Goal: Find specific page/section: Find specific page/section

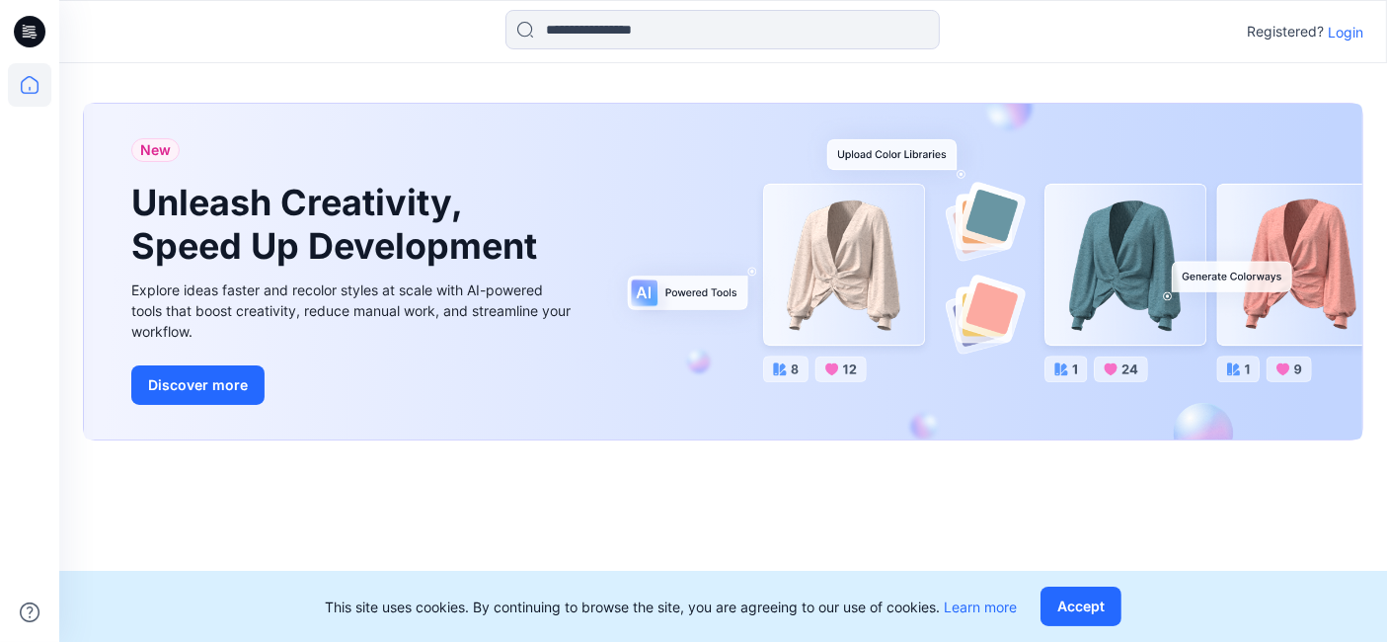
click at [1349, 36] on p "Login" at bounding box center [1346, 32] width 36 height 21
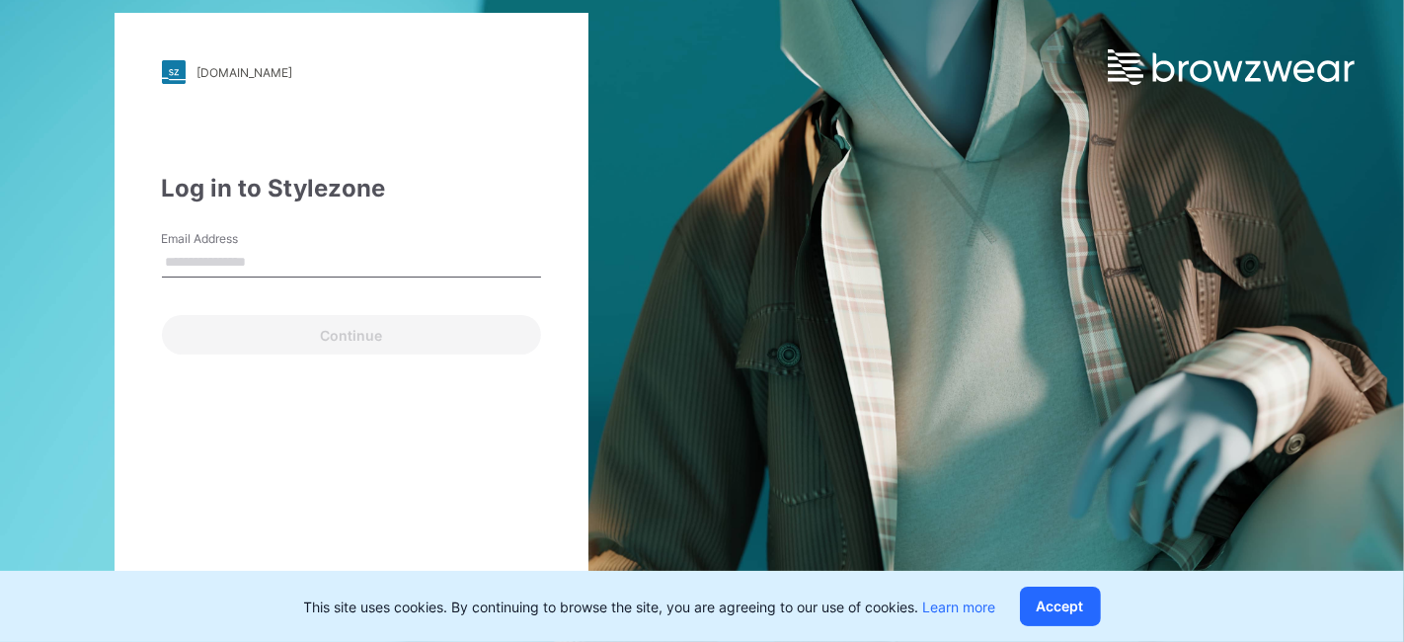
type input "**********"
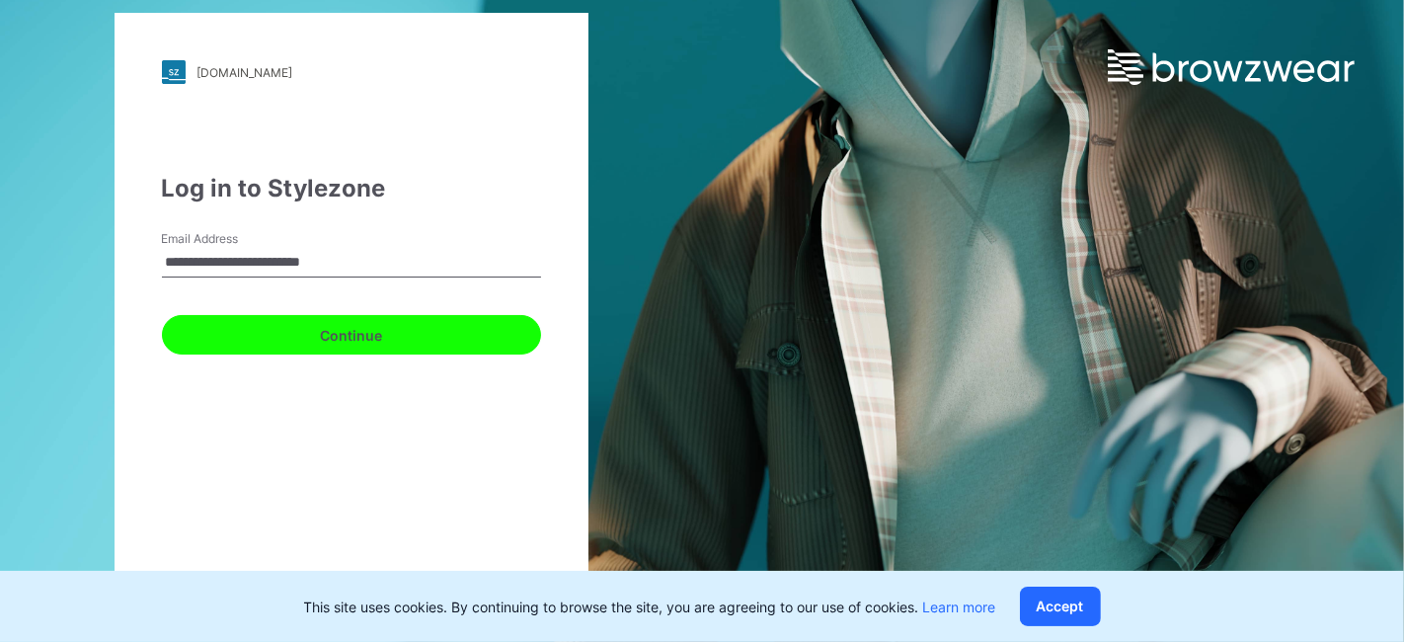
click at [375, 333] on button "Continue" at bounding box center [351, 334] width 379 height 39
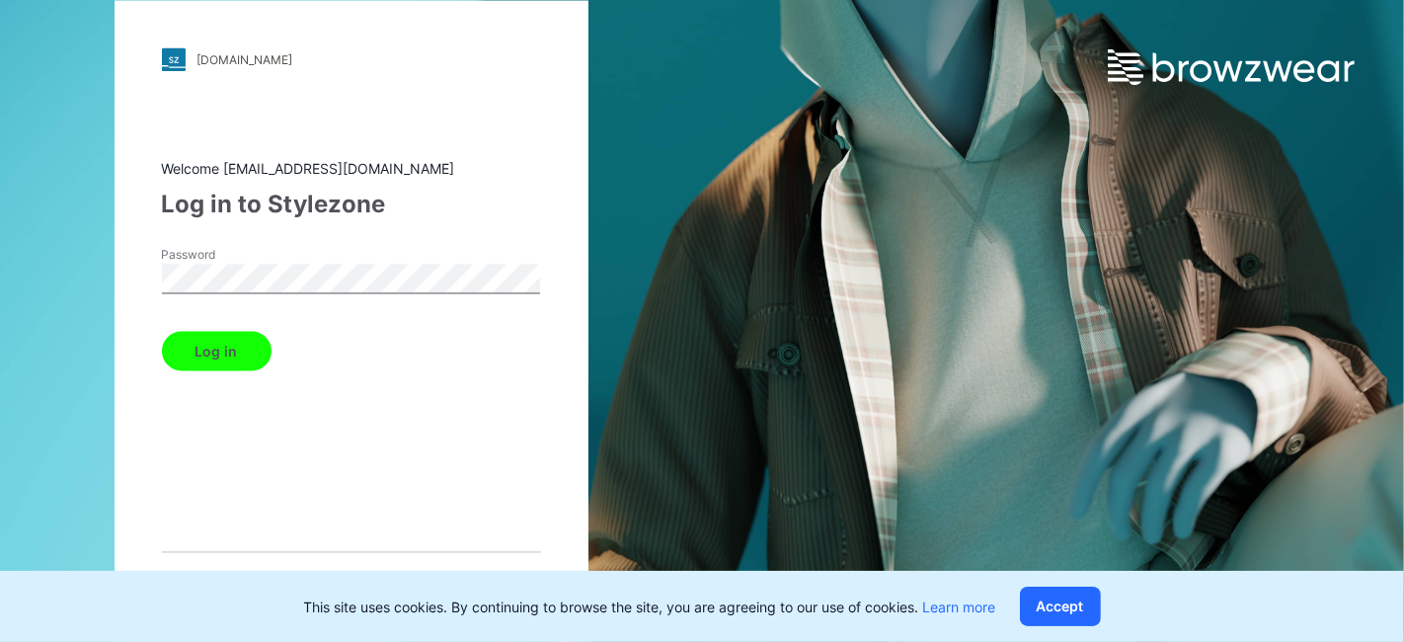
click at [192, 343] on button "Log in" at bounding box center [217, 351] width 110 height 39
click at [231, 354] on div "Log in" at bounding box center [351, 347] width 379 height 47
click at [219, 343] on div "Log in" at bounding box center [351, 347] width 379 height 47
click at [300, 294] on div "Password" at bounding box center [351, 276] width 379 height 59
click at [1083, 610] on button "Accept" at bounding box center [1060, 605] width 81 height 39
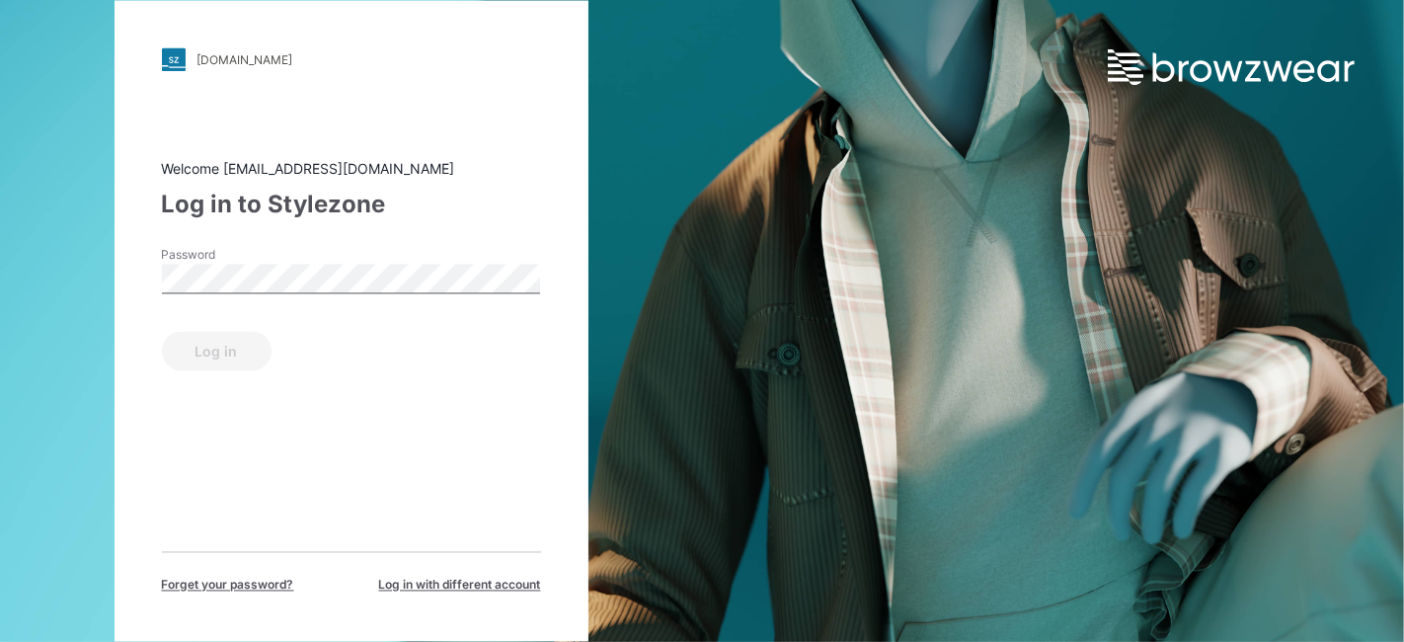
click at [226, 357] on div "Log in" at bounding box center [351, 347] width 379 height 47
drag, startPoint x: 211, startPoint y: 331, endPoint x: 235, endPoint y: 320, distance: 26.1
click at [209, 331] on div "Log in" at bounding box center [351, 347] width 379 height 47
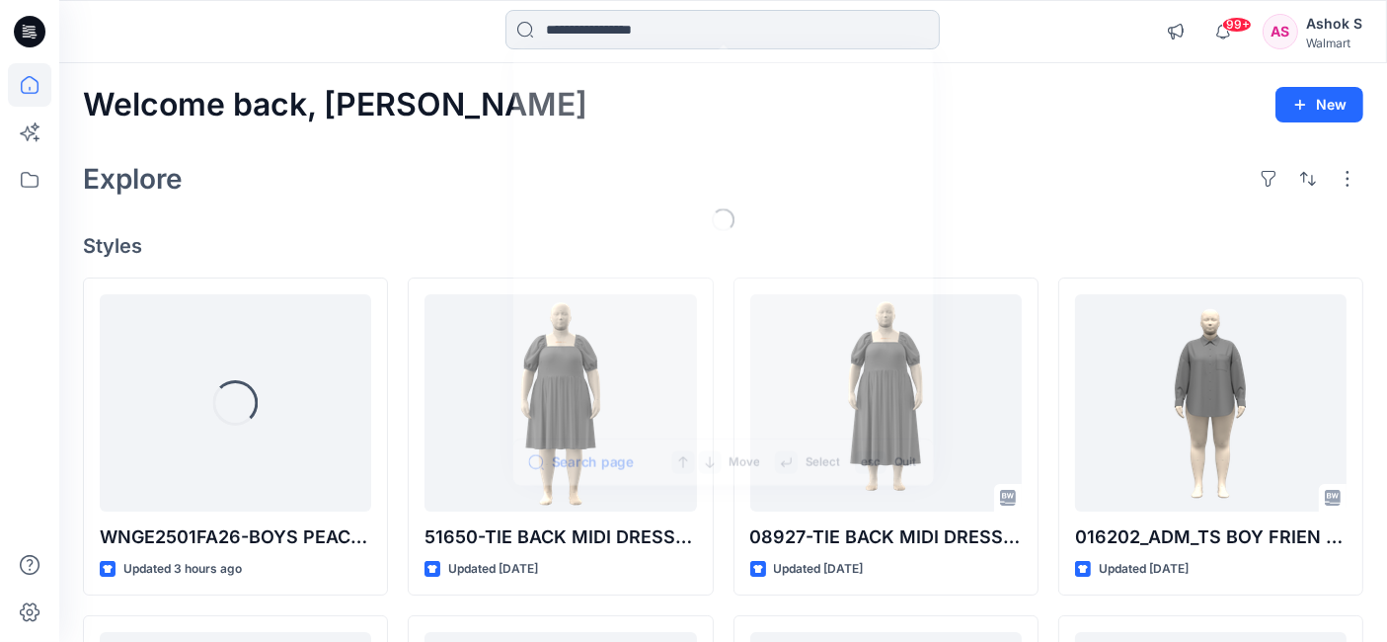
click at [611, 24] on input at bounding box center [722, 29] width 434 height 39
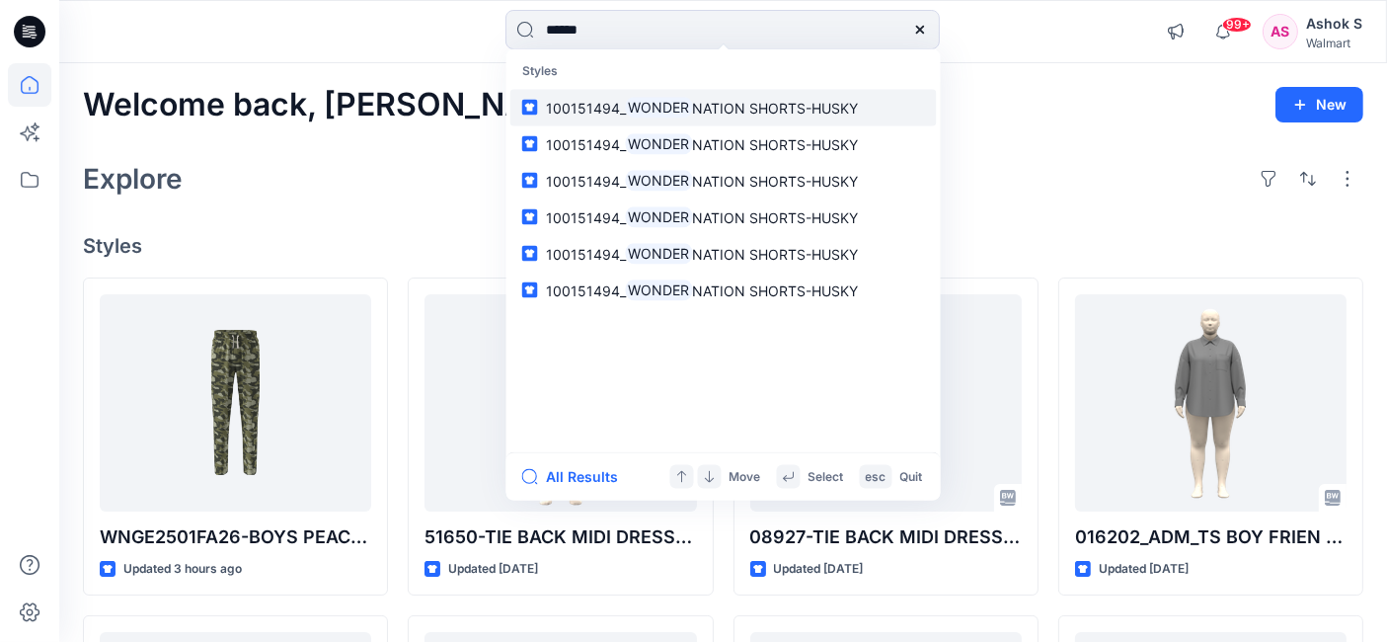
type input "******"
click at [733, 106] on span "NATION SHORTS-HUSKY" at bounding box center [775, 107] width 166 height 17
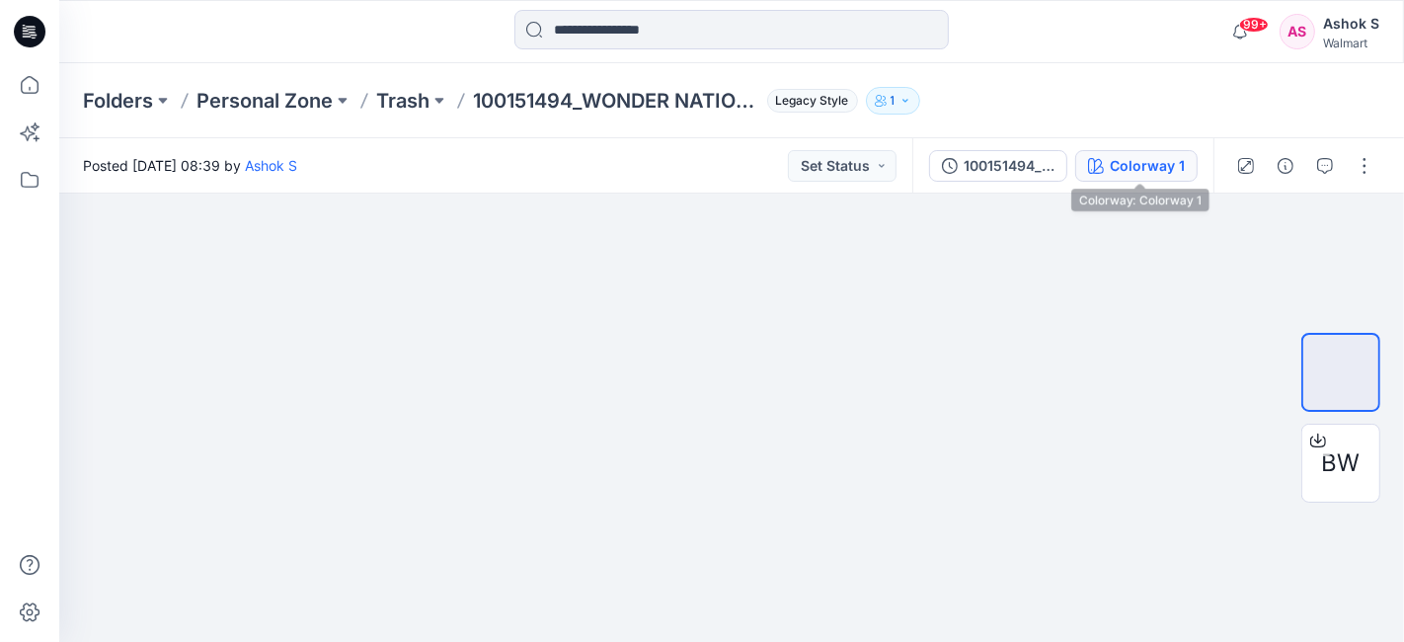
click at [1137, 171] on div "Colorway 1" at bounding box center [1147, 166] width 75 height 22
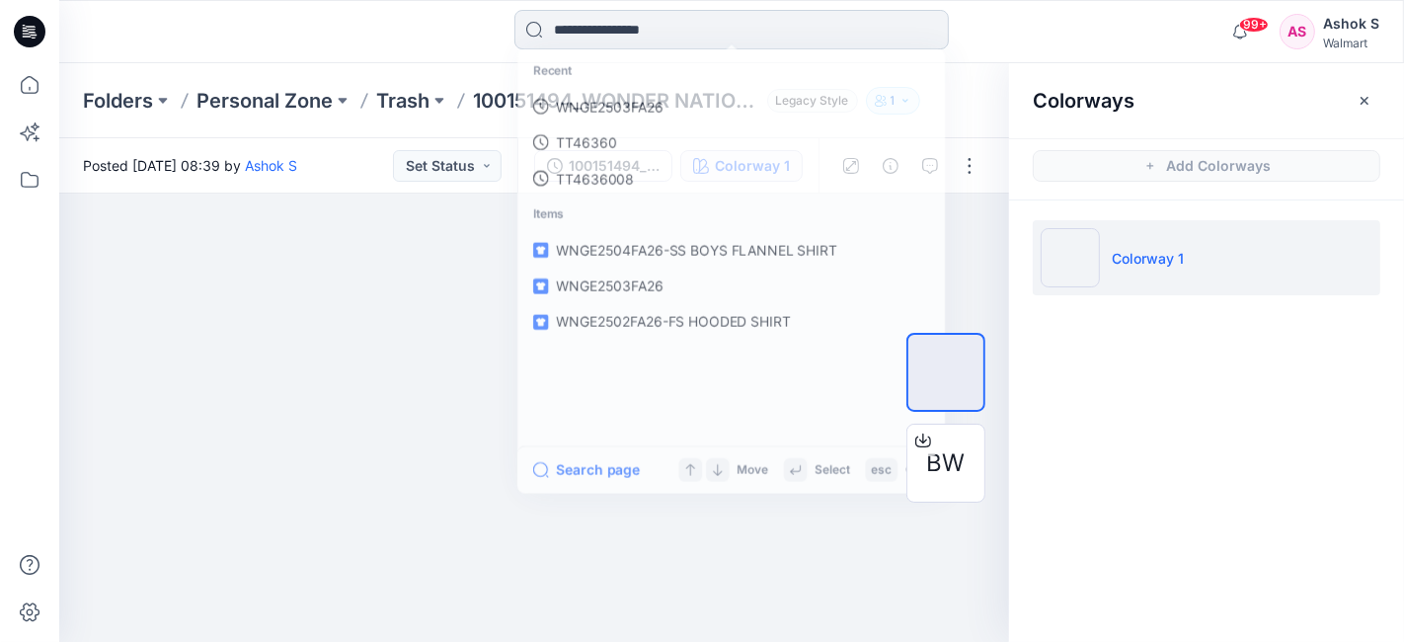
click at [688, 36] on input at bounding box center [731, 29] width 434 height 39
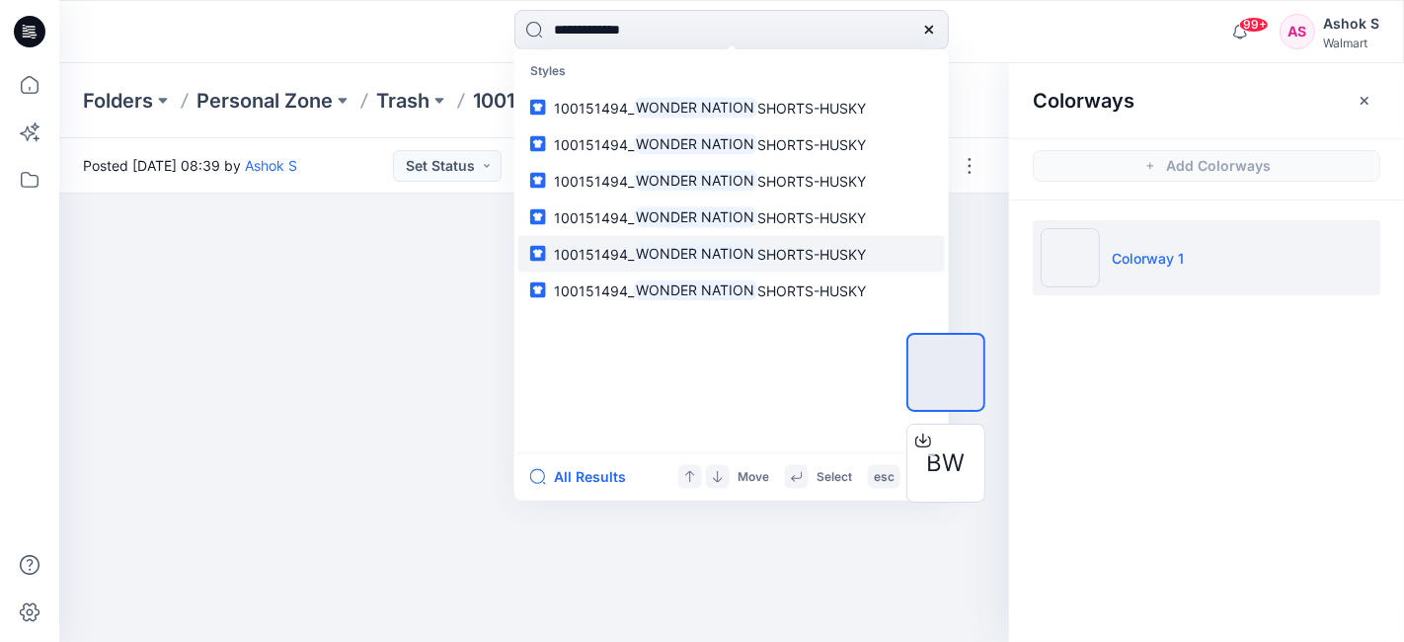
type input "**********"
click at [744, 248] on mark "WONDER NATION" at bounding box center [696, 253] width 124 height 23
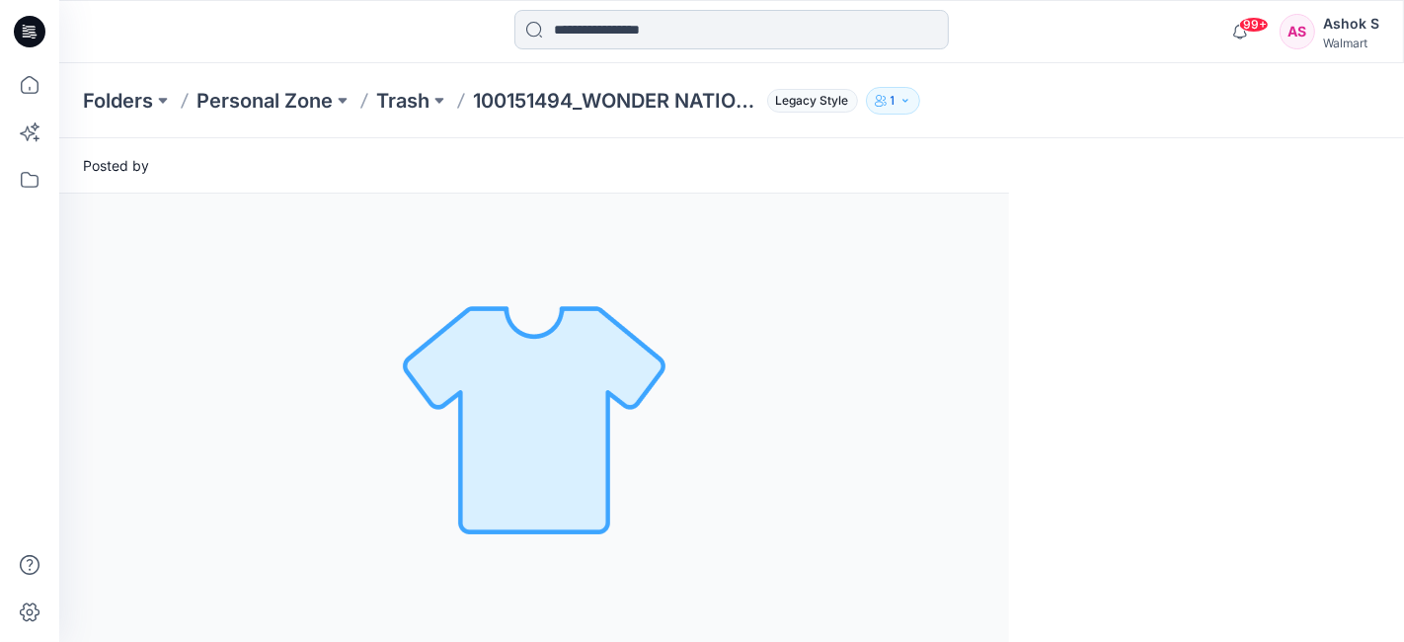
click at [728, 41] on input at bounding box center [731, 29] width 434 height 39
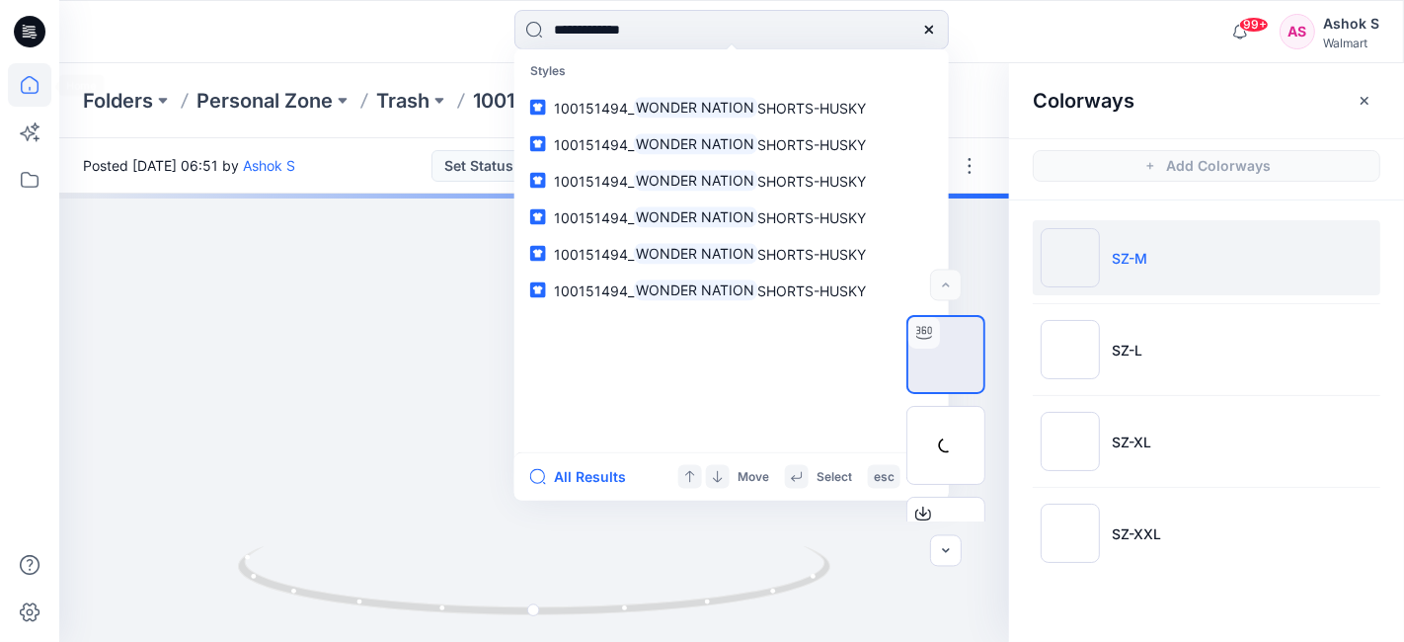
type input "**********"
click at [41, 82] on icon at bounding box center [29, 84] width 43 height 43
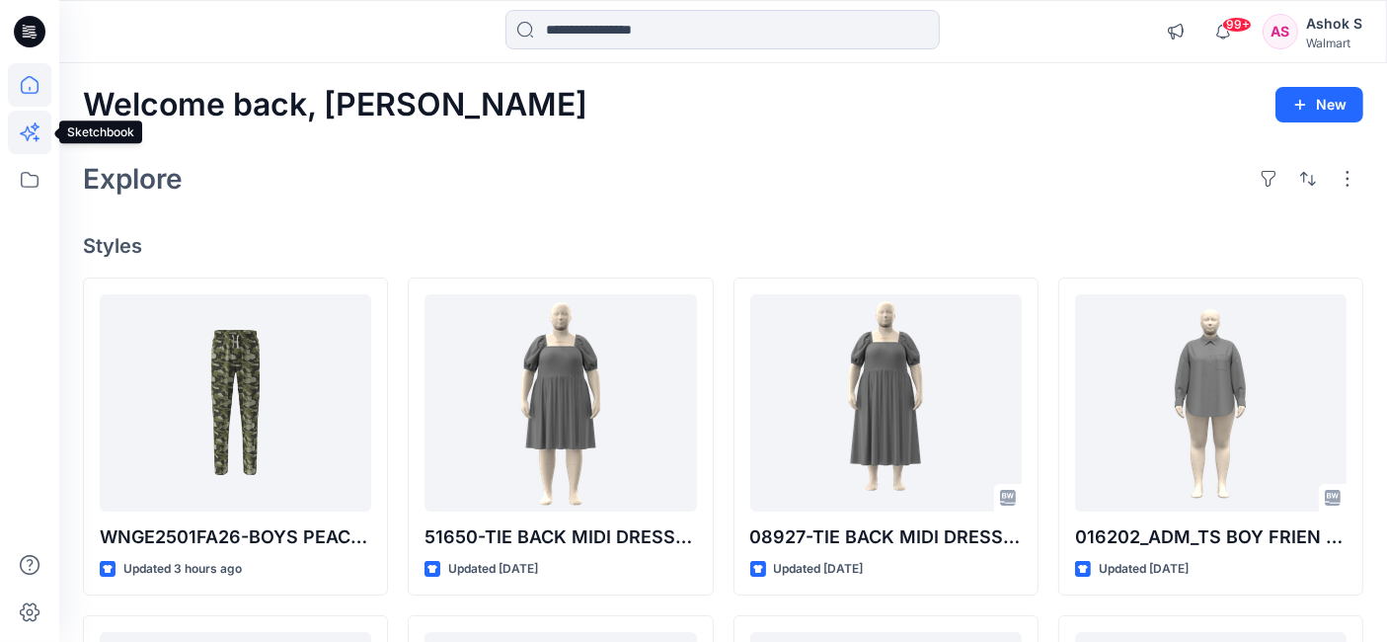
click at [22, 133] on icon at bounding box center [29, 132] width 43 height 43
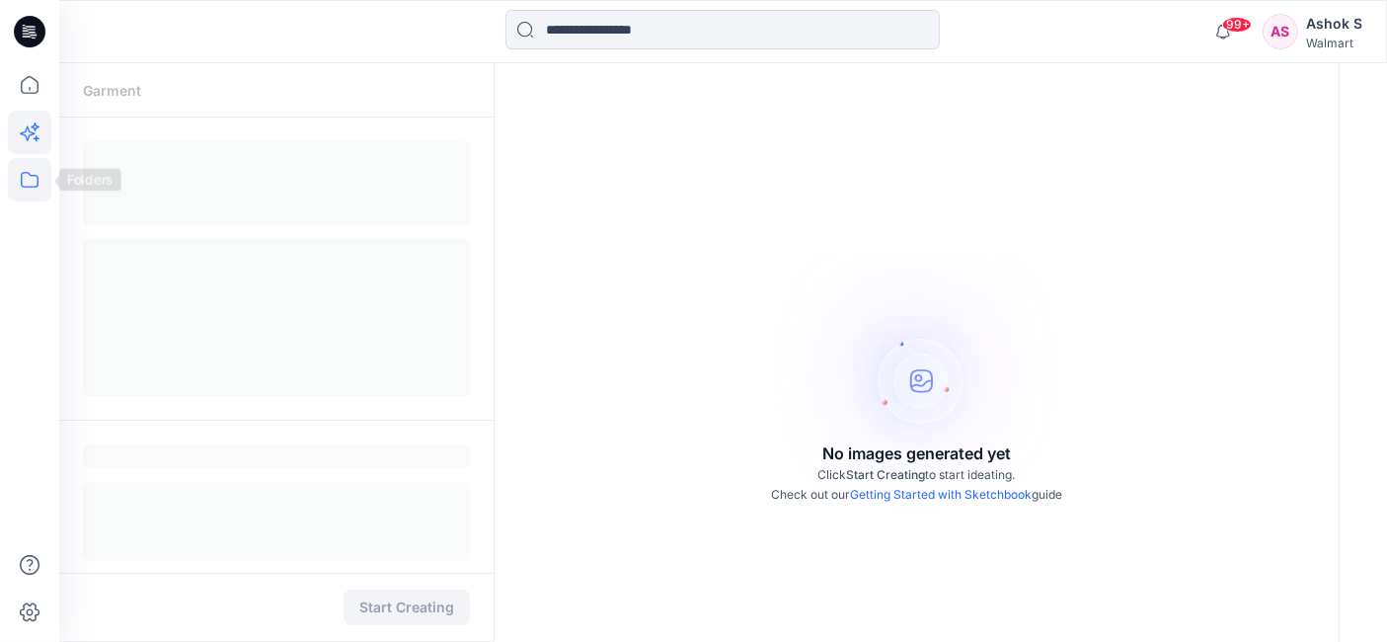
click at [15, 179] on icon at bounding box center [29, 179] width 43 height 43
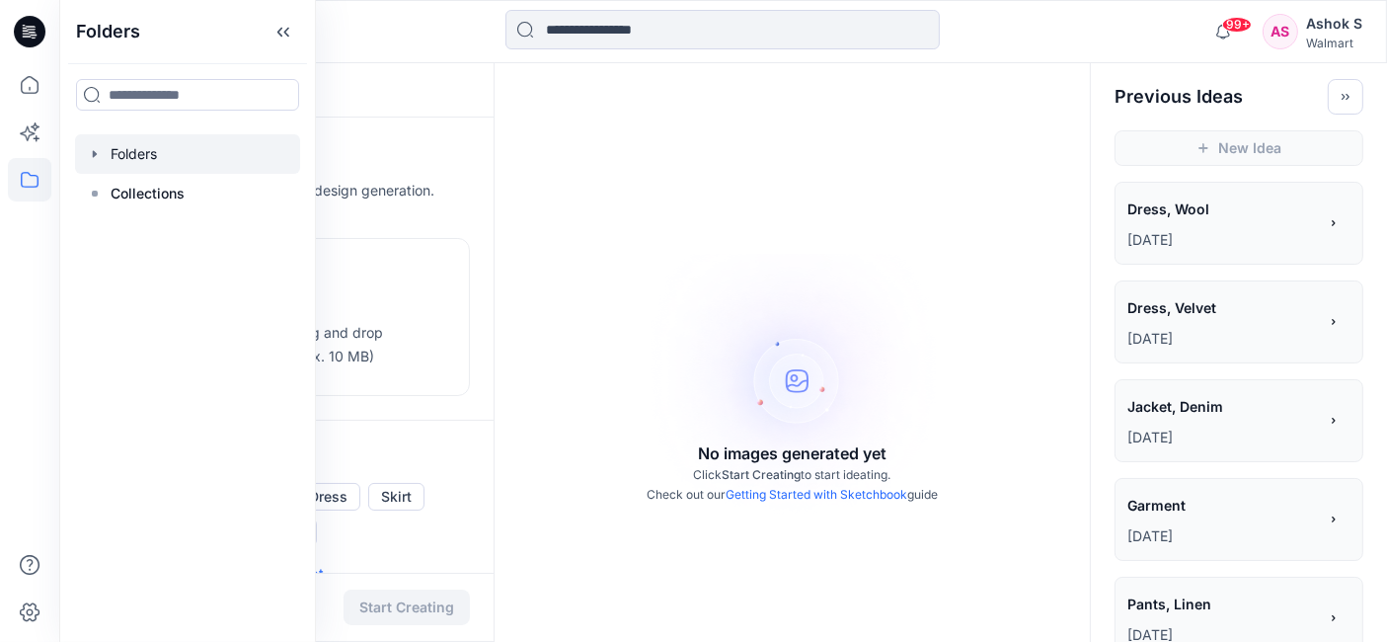
click at [175, 163] on div at bounding box center [187, 153] width 225 height 39
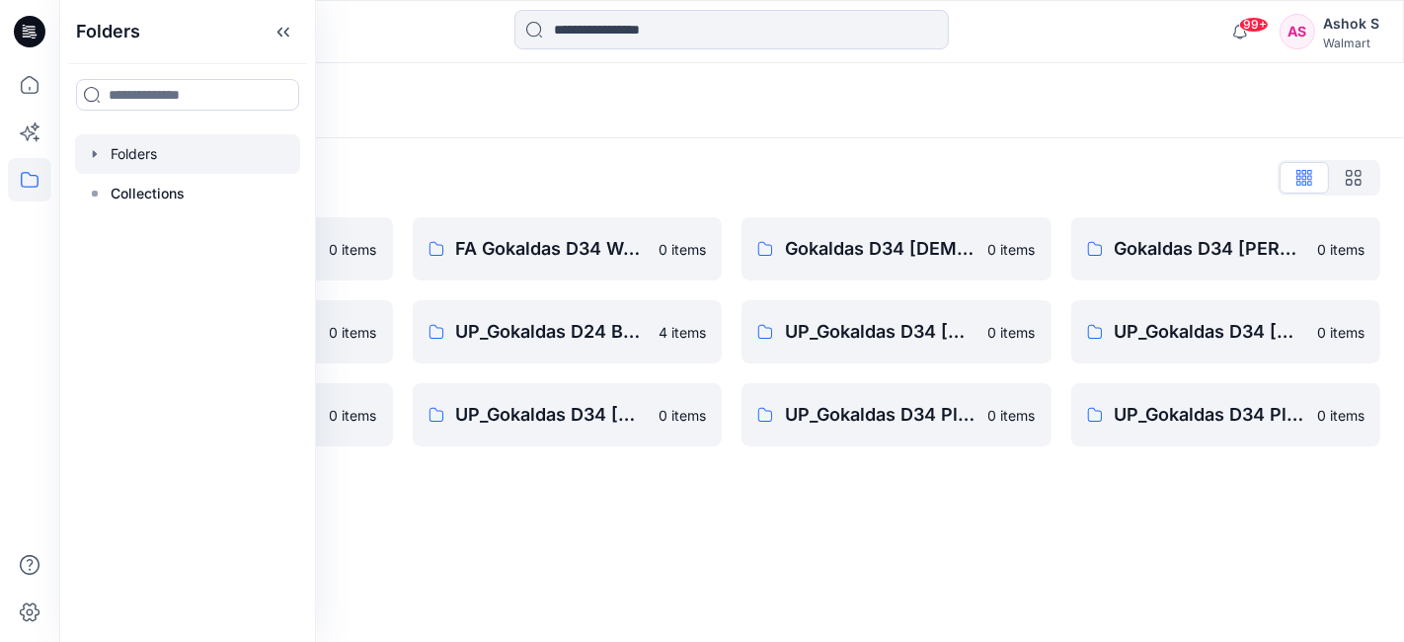
click at [673, 482] on div "Folders Folders List FA Gokaldas D23 Mens Wovens 0 items Gokaldas D34 Plus Bott…" at bounding box center [731, 352] width 1344 height 578
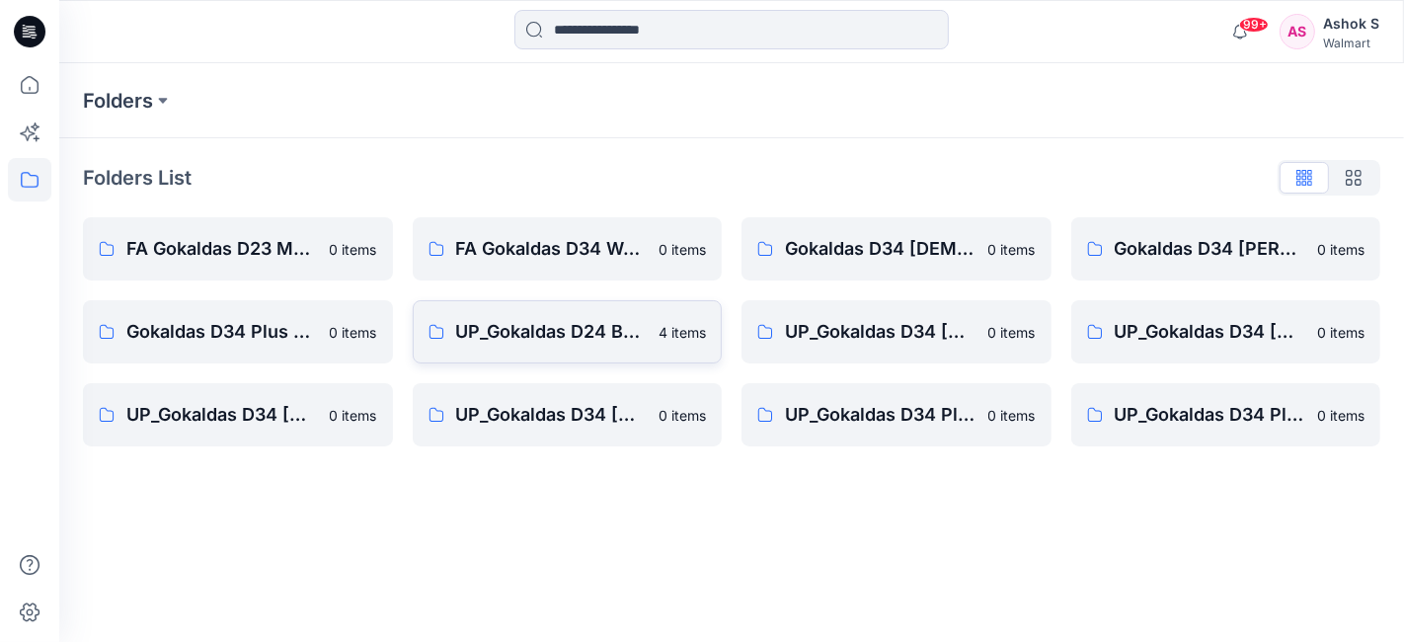
click at [534, 346] on link "UP_Gokaldas D24 Boys Bottoms 4 items" at bounding box center [568, 331] width 310 height 63
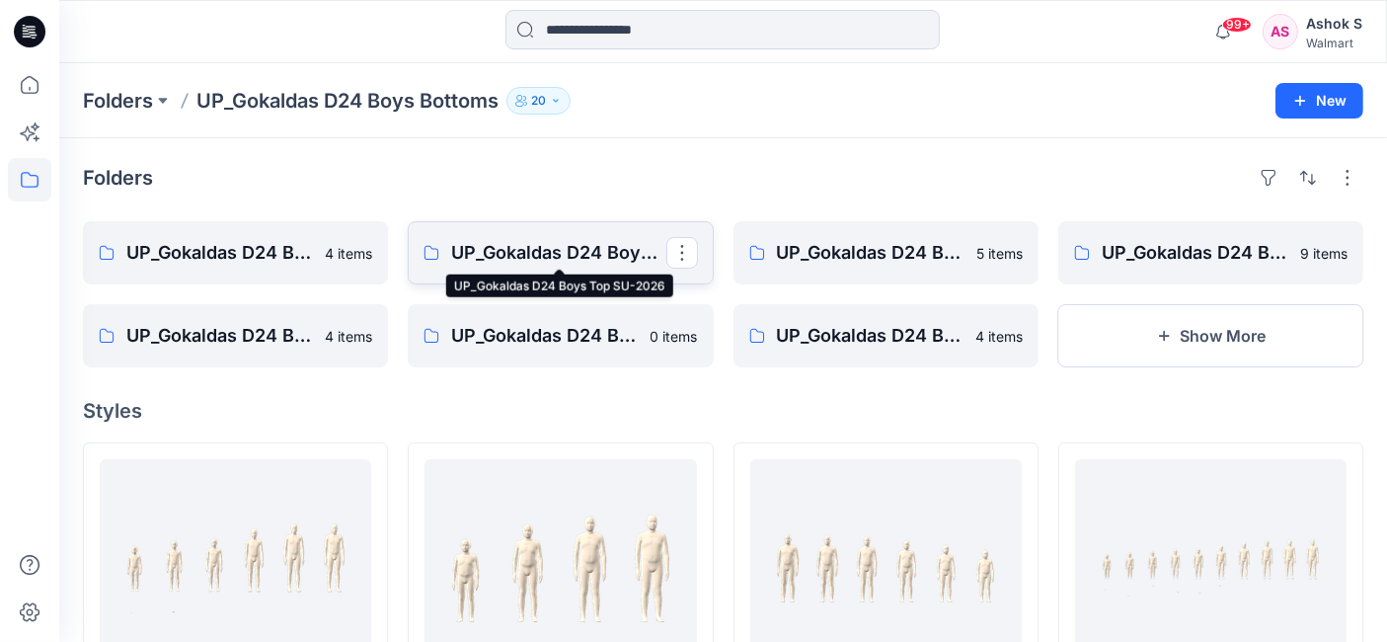
click at [539, 246] on p "UP_Gokaldas D24 Boys Top SU-2026" at bounding box center [558, 253] width 214 height 28
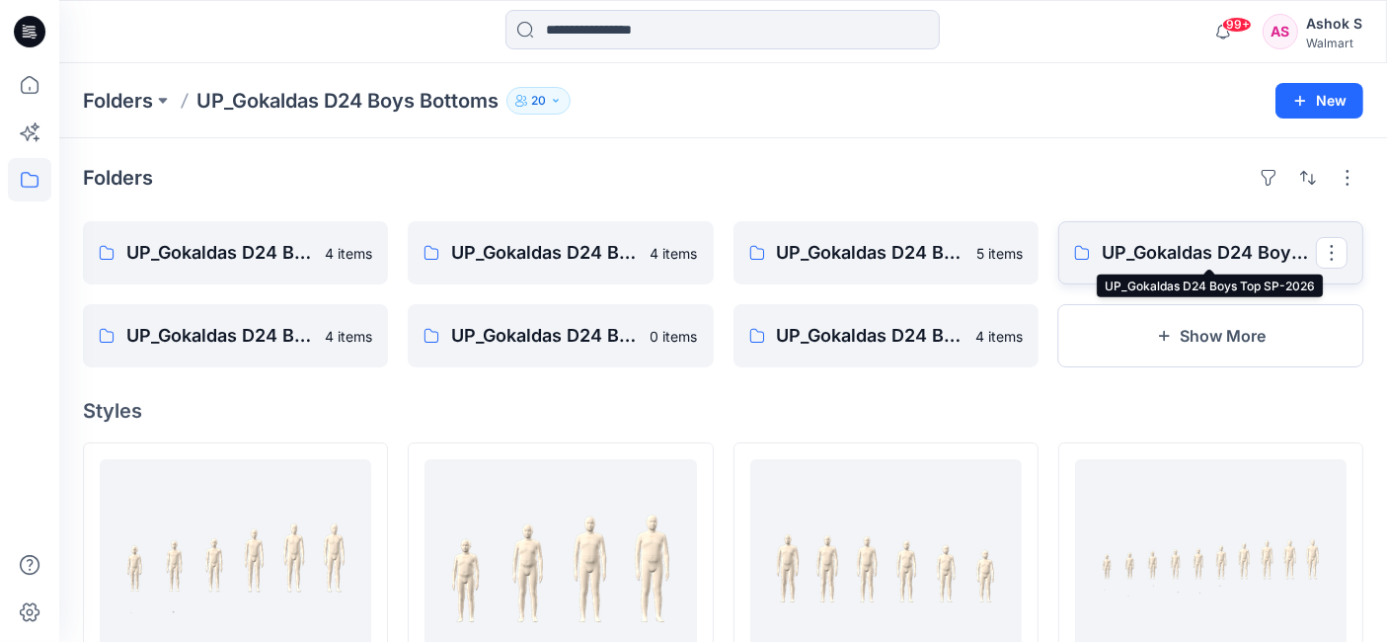
click at [1153, 261] on p "UP_Gokaldas D24 Boys Top SP-2026" at bounding box center [1209, 253] width 214 height 28
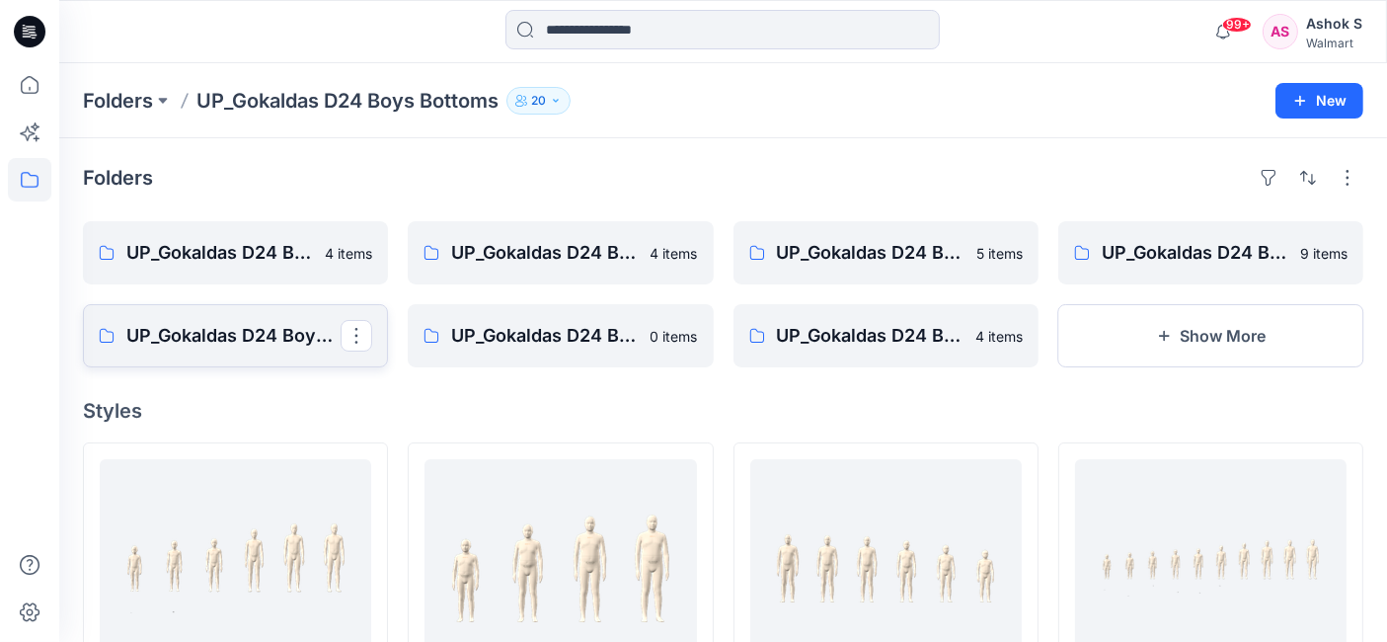
click at [268, 327] on p "UP_Gokaldas D24 Boys Bottoms S1-2026" at bounding box center [233, 336] width 214 height 28
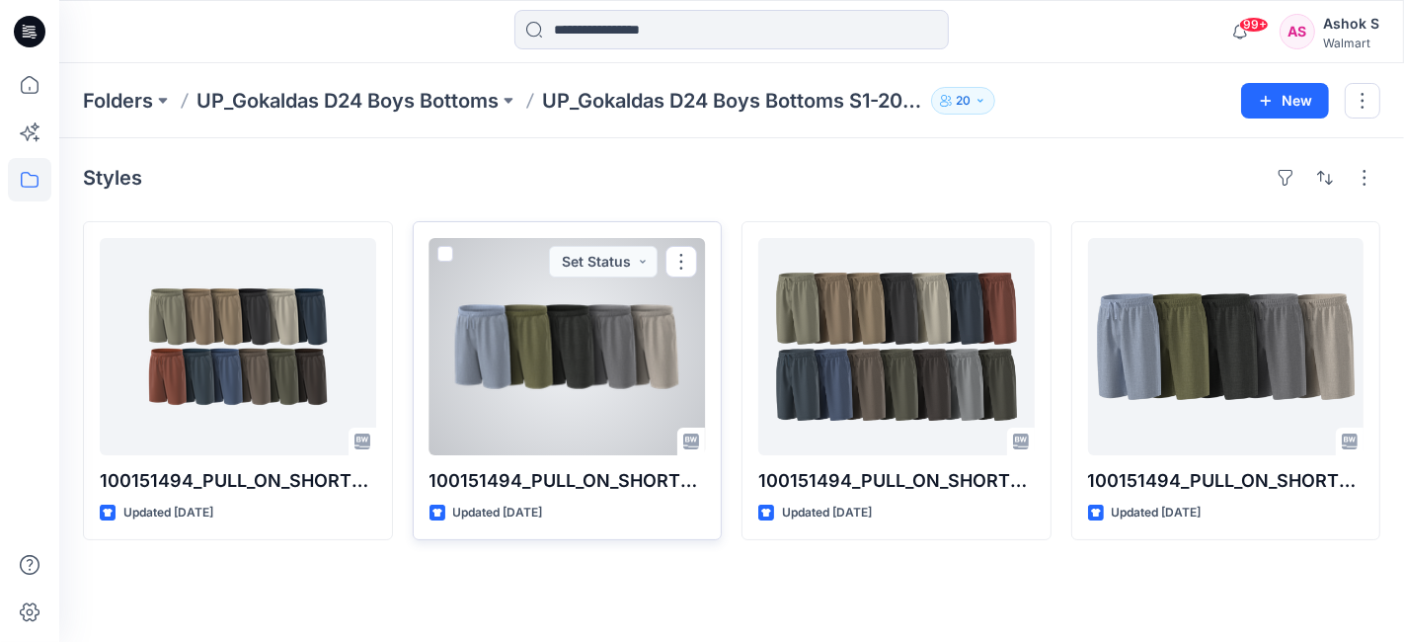
click at [614, 386] on div at bounding box center [567, 346] width 276 height 217
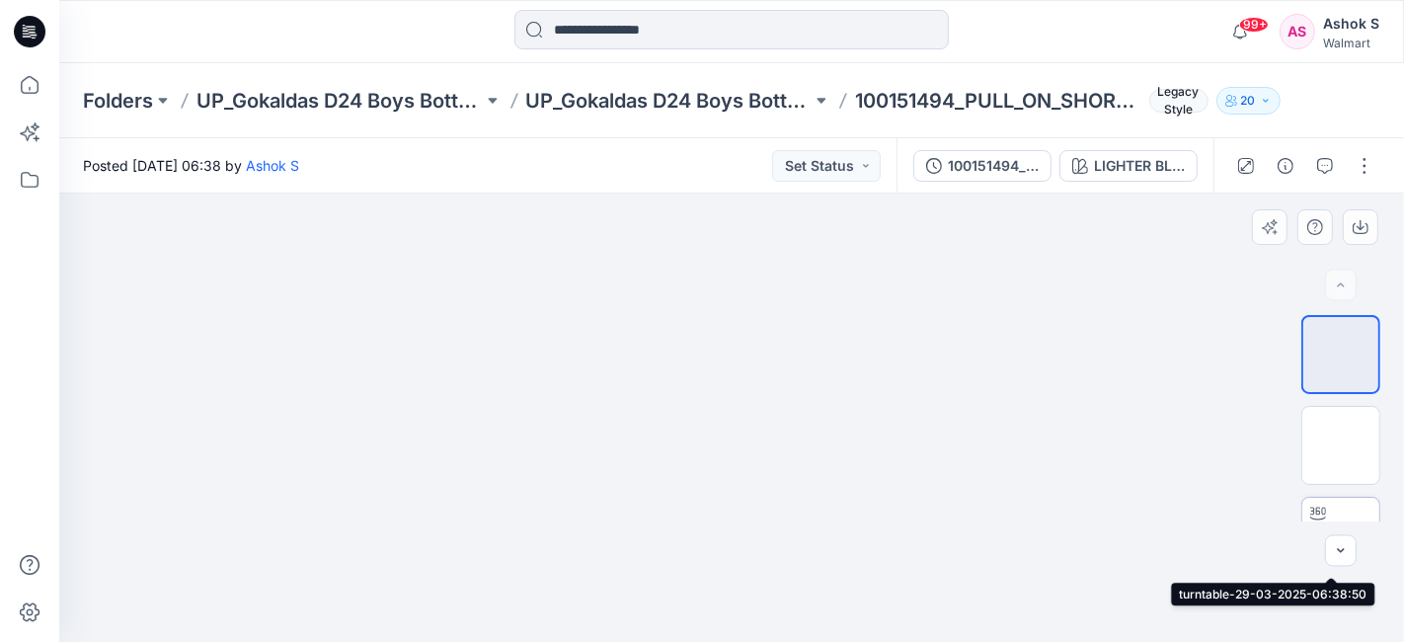
click at [1341, 536] on img at bounding box center [1341, 536] width 0 height 0
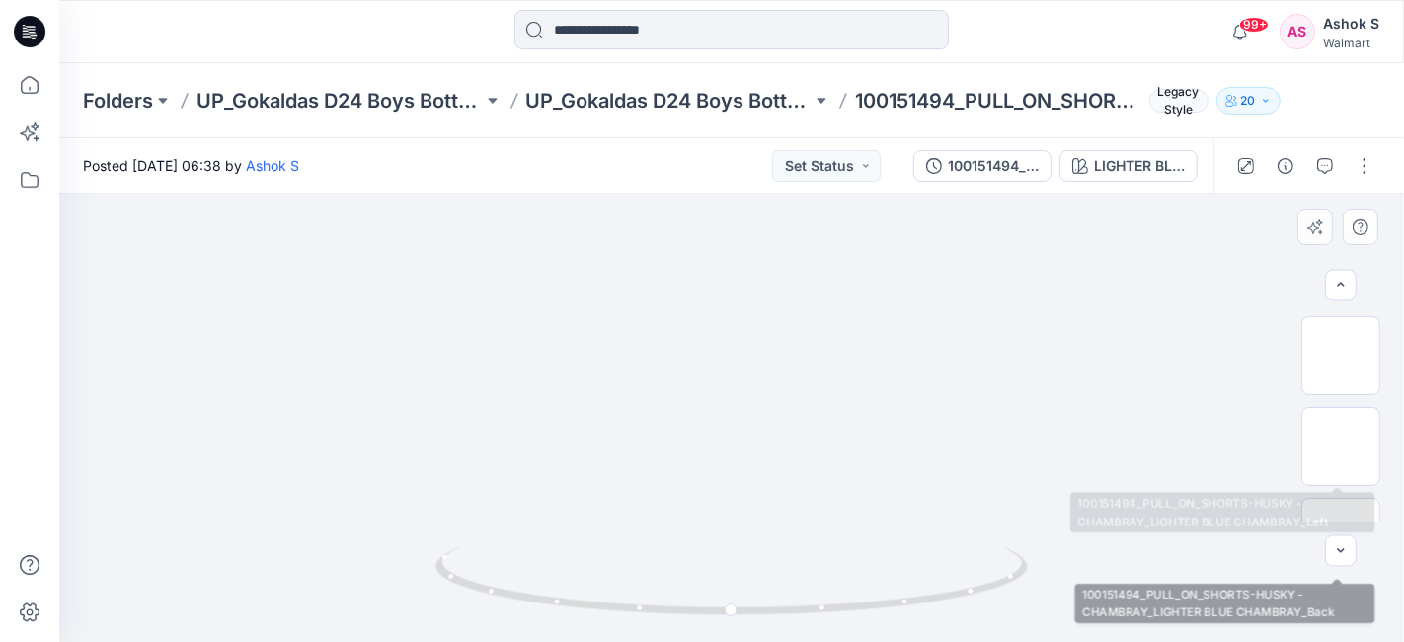
scroll to position [268, 0]
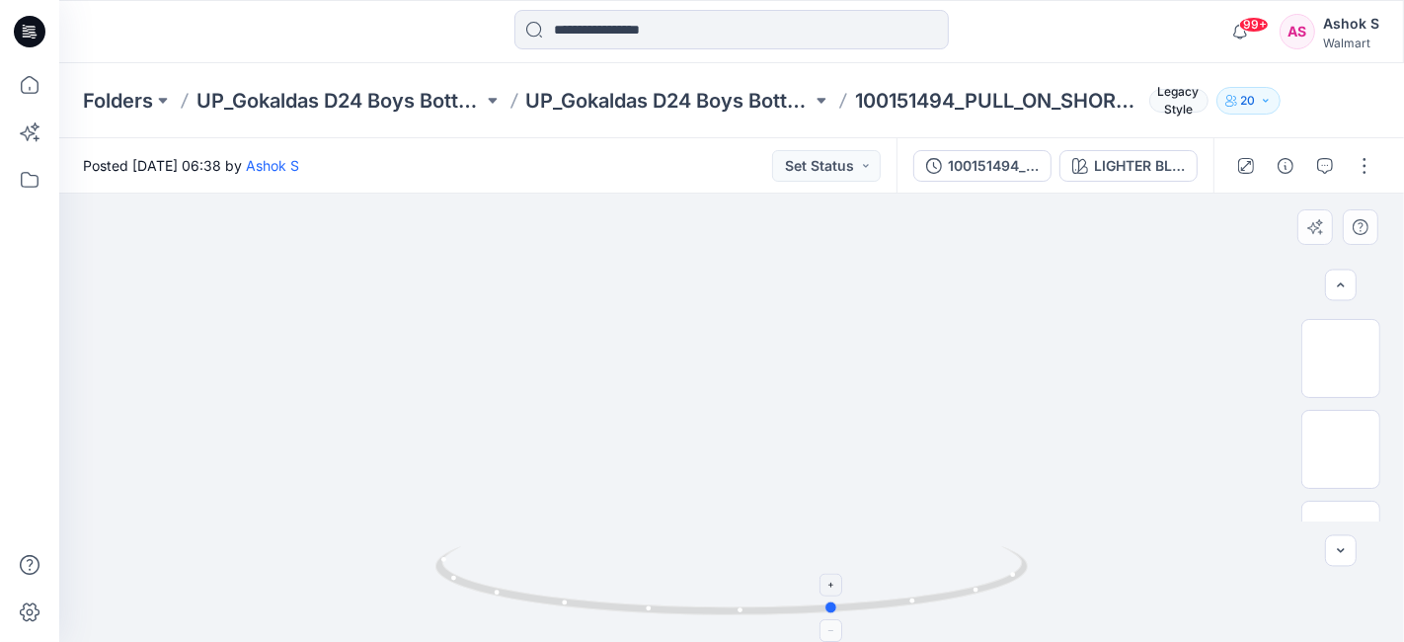
drag, startPoint x: 691, startPoint y: 590, endPoint x: 790, endPoint y: 607, distance: 100.1
click at [796, 604] on icon at bounding box center [733, 583] width 597 height 74
drag, startPoint x: 752, startPoint y: 610, endPoint x: 823, endPoint y: 614, distance: 71.2
click at [823, 614] on icon at bounding box center [733, 583] width 597 height 74
drag, startPoint x: 736, startPoint y: 623, endPoint x: 866, endPoint y: 611, distance: 129.9
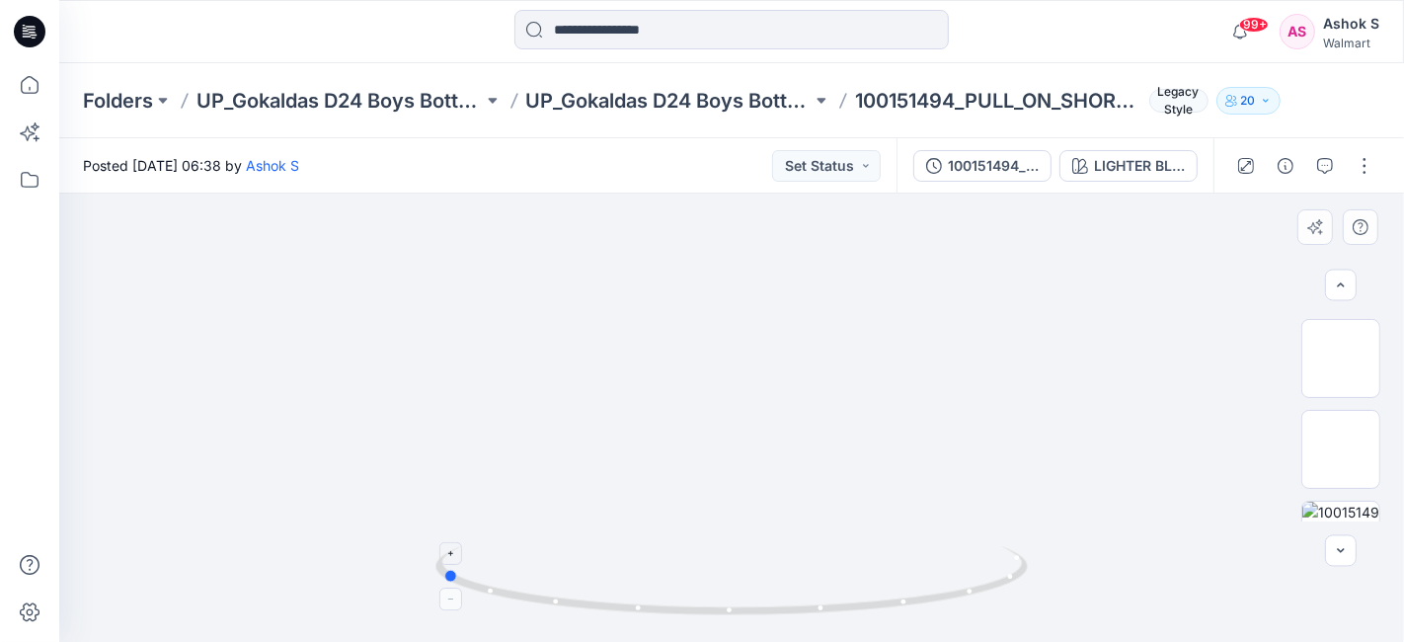
click at [864, 610] on div at bounding box center [731, 417] width 1344 height 448
